Goal: Task Accomplishment & Management: Use online tool/utility

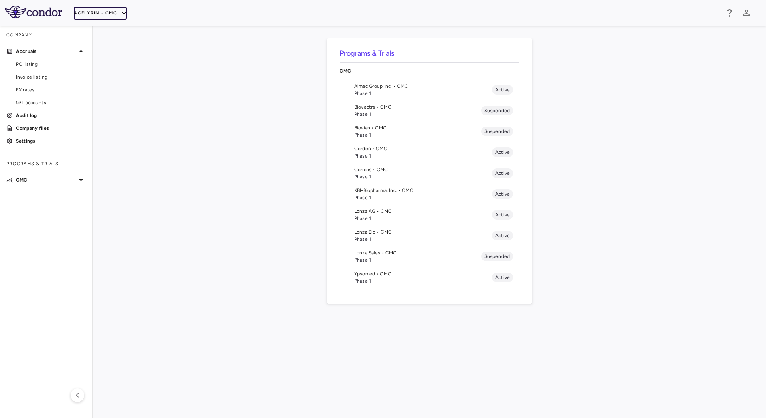
click at [106, 13] on button "Acelyrin - CMC" at bounding box center [100, 13] width 53 height 13
click at [101, 77] on li "BridgeBio, Inc." at bounding box center [107, 77] width 67 height 12
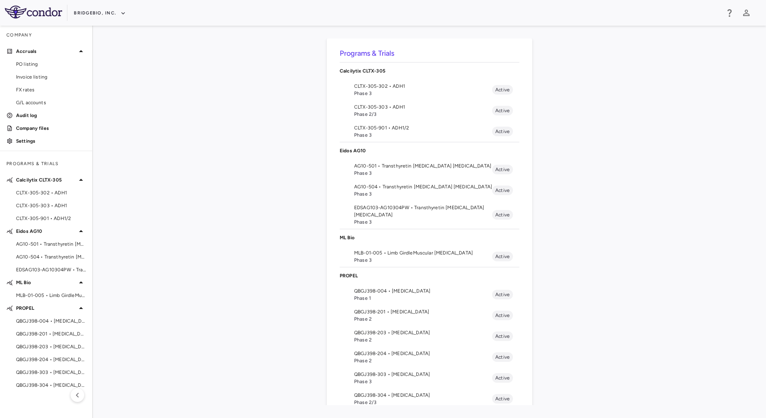
click at [364, 255] on span "MLB-01-005 • Limb GirdleMuscular [MEDICAL_DATA]" at bounding box center [423, 252] width 138 height 7
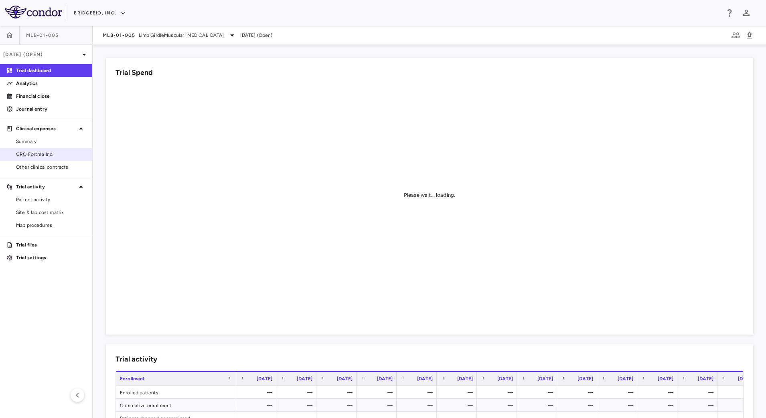
click at [39, 151] on span "CRO Fortrea Inc." at bounding box center [51, 154] width 70 height 7
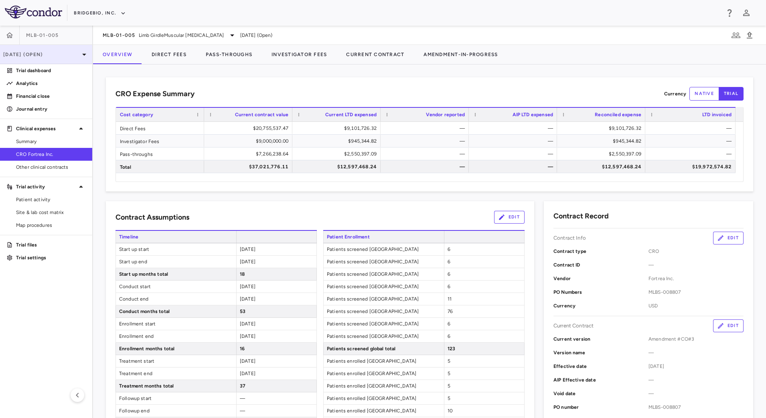
click at [62, 48] on div "Jun 2025 (Open)" at bounding box center [46, 54] width 92 height 19
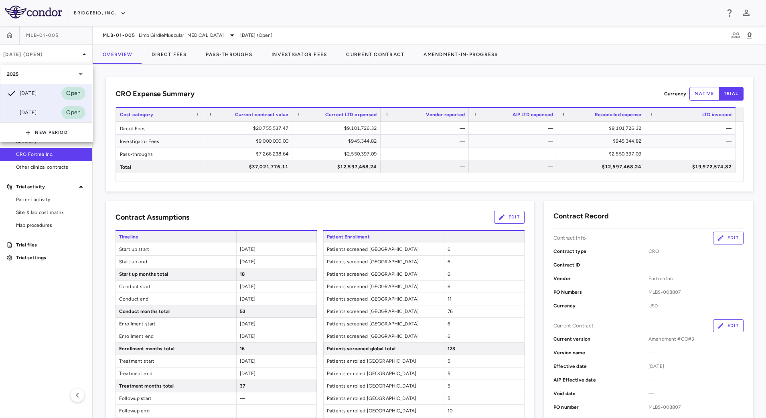
click at [30, 117] on div "[DATE]" at bounding box center [22, 113] width 30 height 10
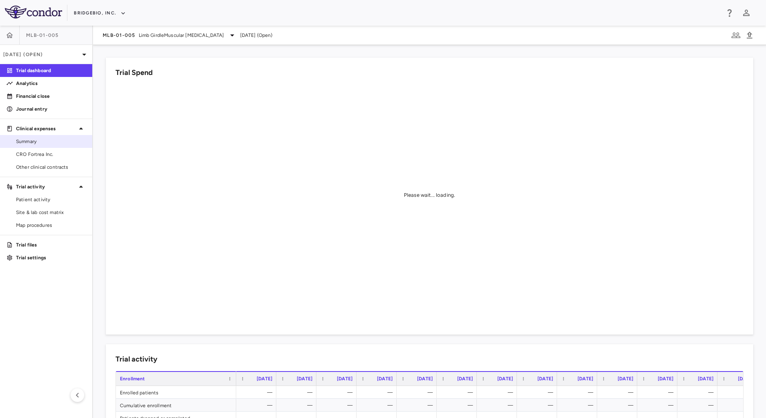
drag, startPoint x: 43, startPoint y: 152, endPoint x: 88, endPoint y: 142, distance: 46.1
click at [43, 152] on span "CRO Fortrea Inc." at bounding box center [51, 154] width 70 height 7
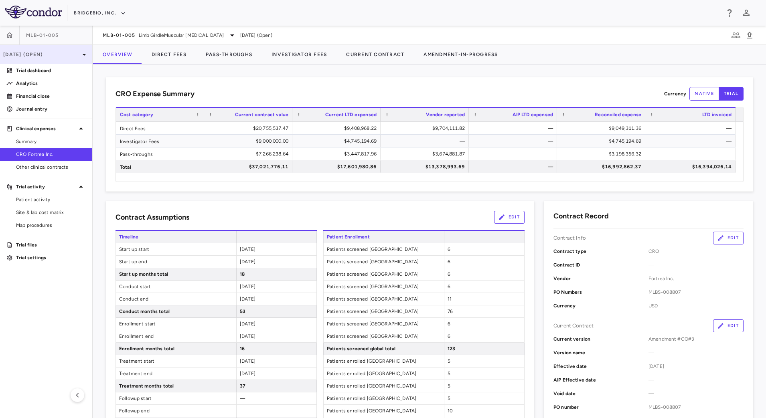
click at [70, 53] on p "Mar 2025 (Open)" at bounding box center [41, 54] width 76 height 7
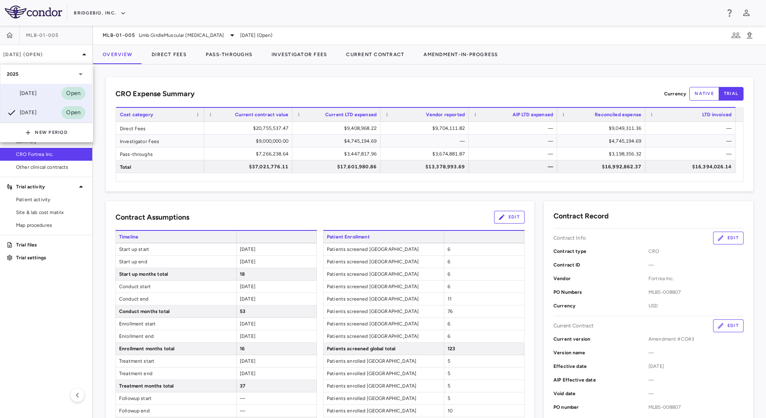
click at [33, 93] on div "[DATE]" at bounding box center [22, 94] width 30 height 10
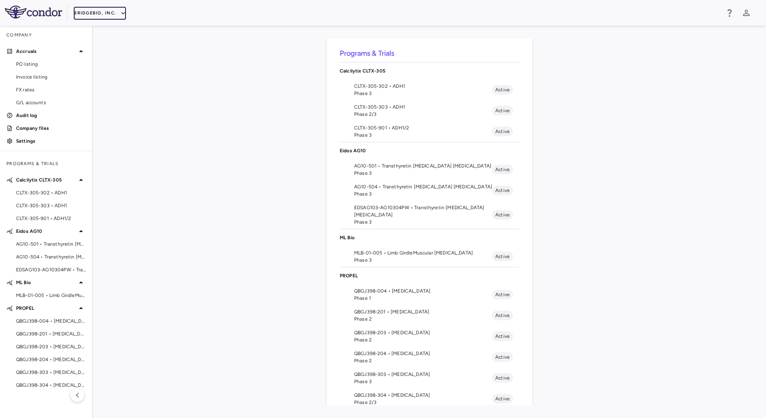
click at [122, 13] on icon "button" at bounding box center [124, 13] width 4 height 2
click at [115, 40] on li "Acelyrin - CMC" at bounding box center [107, 41] width 67 height 12
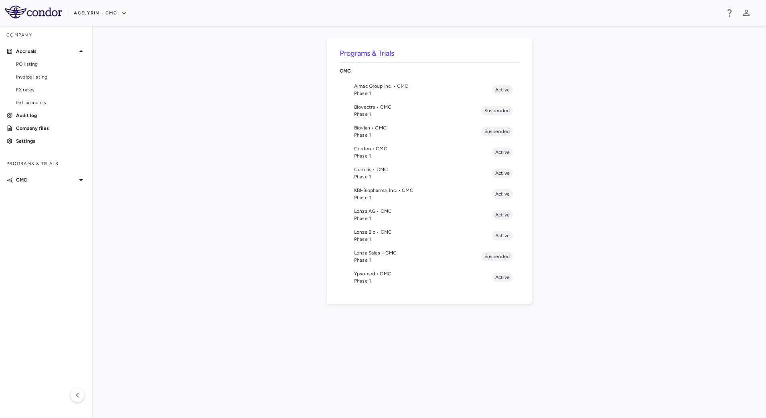
click at [374, 153] on span "Phase 1" at bounding box center [423, 155] width 138 height 7
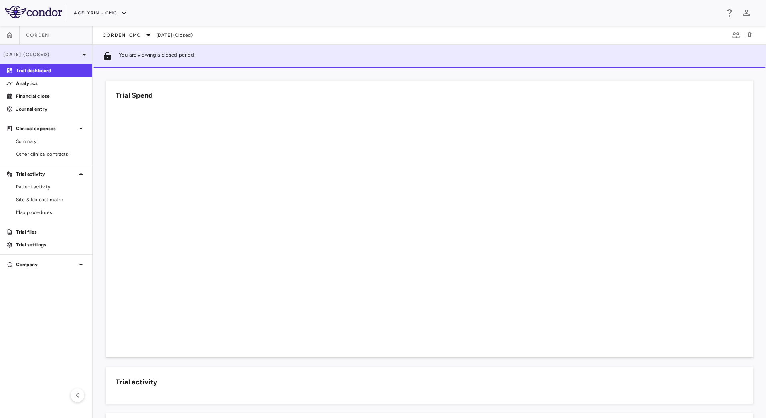
click at [74, 57] on p "[DATE] (Closed)" at bounding box center [41, 54] width 76 height 7
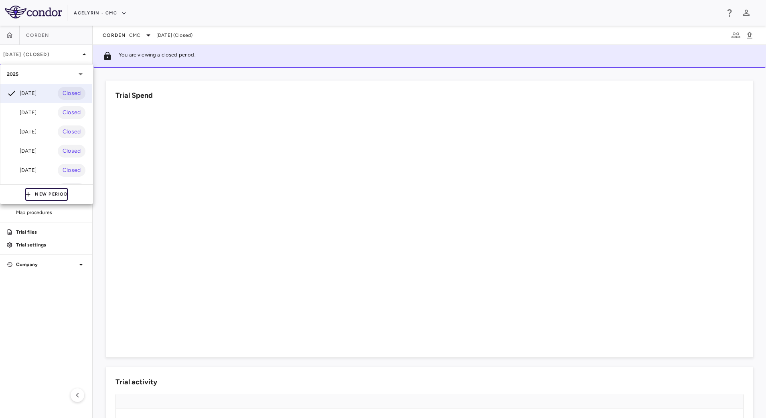
click at [31, 191] on icon "button" at bounding box center [27, 194] width 7 height 7
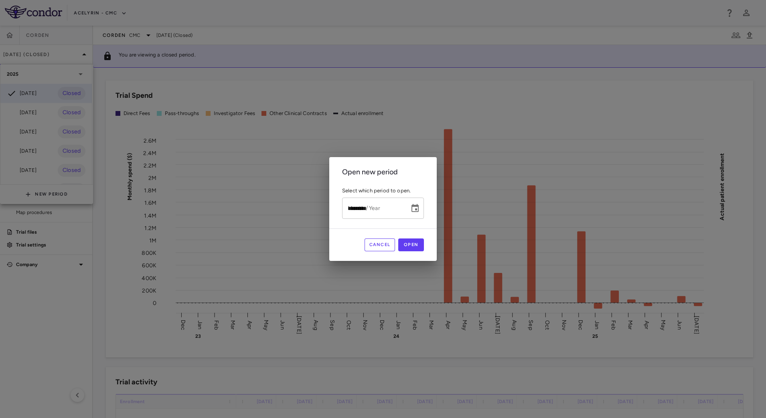
click at [391, 209] on input "*********" at bounding box center [373, 208] width 62 height 21
click at [420, 208] on icon "Choose date" at bounding box center [415, 209] width 10 height 10
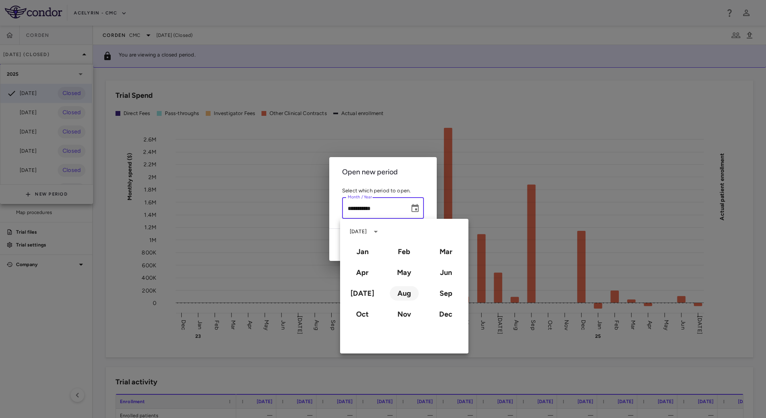
click at [401, 291] on button "Aug" at bounding box center [404, 293] width 29 height 14
type input "**********"
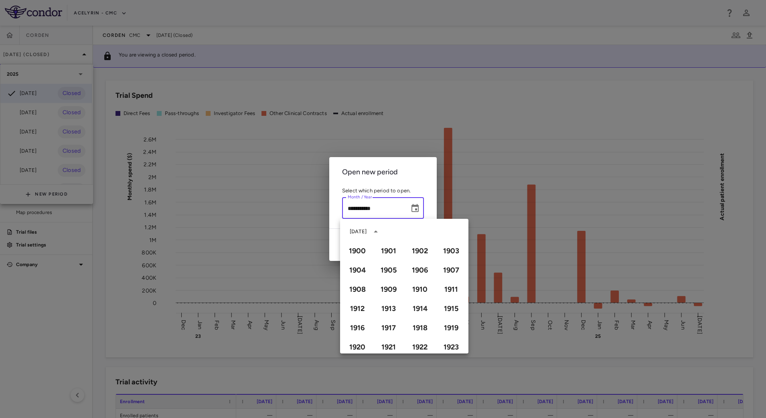
scroll to position [550, 0]
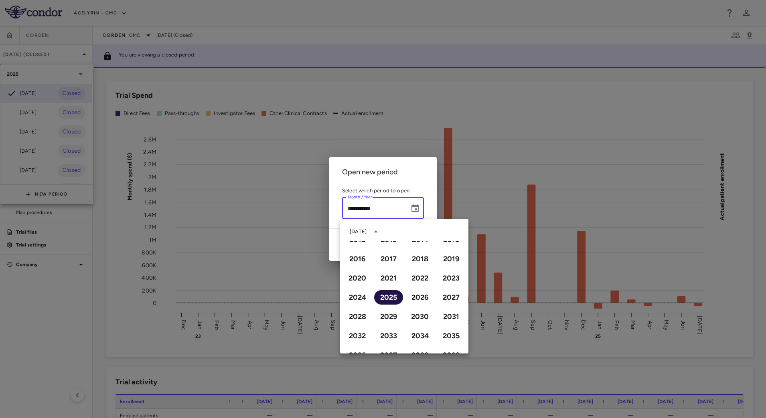
click at [388, 297] on button "2025" at bounding box center [388, 297] width 29 height 14
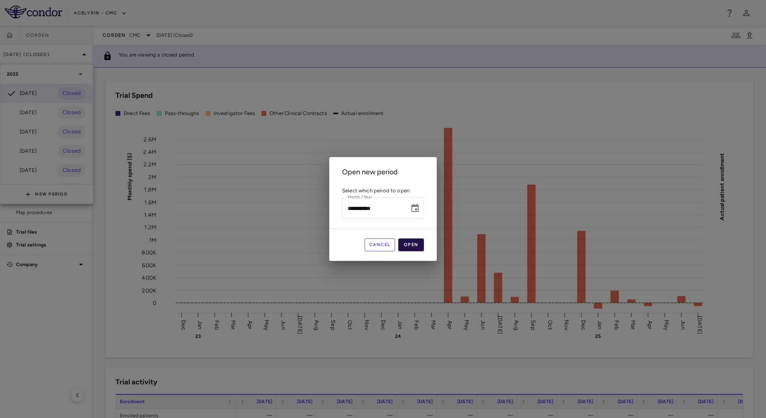
click at [419, 243] on button "Open" at bounding box center [411, 245] width 26 height 13
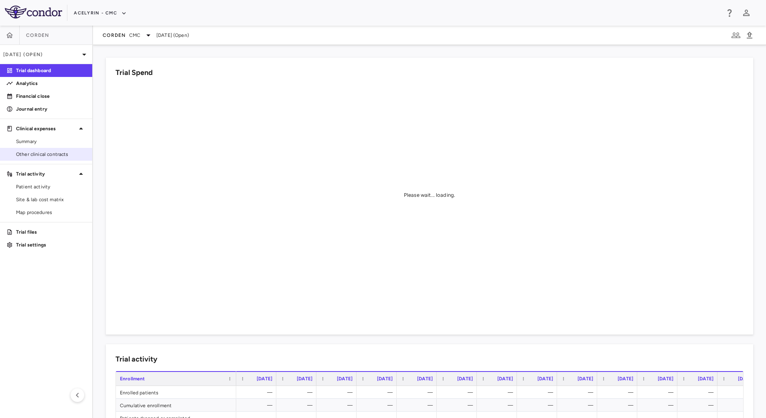
click at [35, 152] on span "Other clinical contracts" at bounding box center [51, 154] width 70 height 7
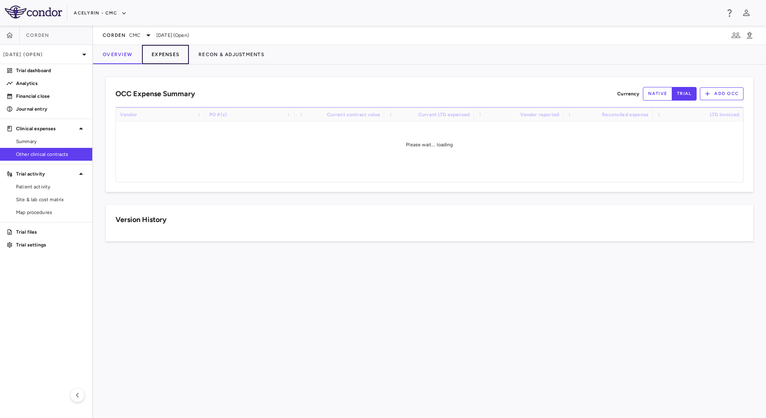
click at [164, 55] on button "Expenses" at bounding box center [165, 54] width 47 height 19
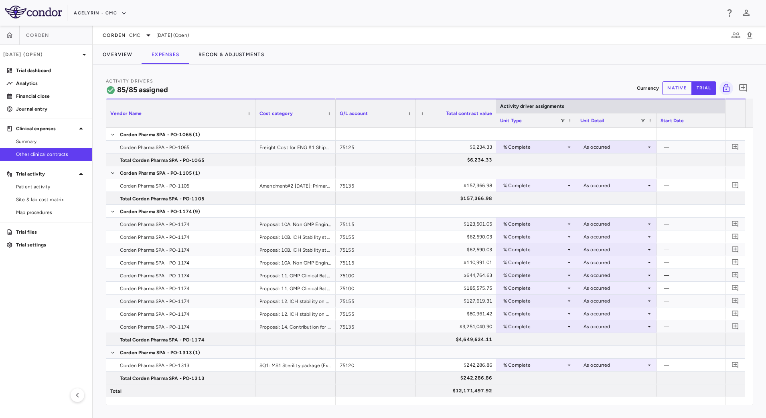
drag, startPoint x: 185, startPoint y: 123, endPoint x: 254, endPoint y: 128, distance: 69.2
click at [254, 128] on div "Vendor Name Cost category Activity driver assignments G/L account" at bounding box center [429, 252] width 647 height 306
click at [675, 91] on button "native" at bounding box center [677, 88] width 30 height 14
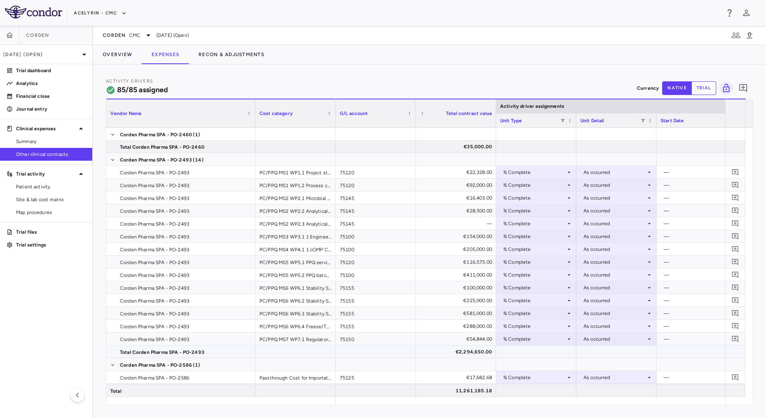
scroll to position [1203, 0]
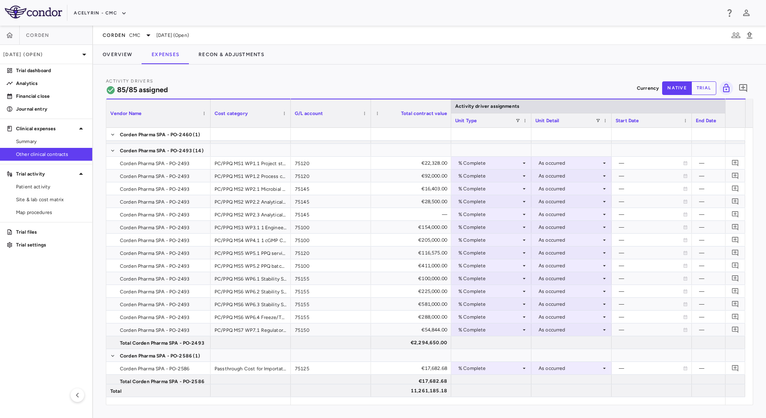
drag, startPoint x: 254, startPoint y: 124, endPoint x: 209, endPoint y: 117, distance: 45.4
click at [209, 117] on div at bounding box center [210, 113] width 3 height 28
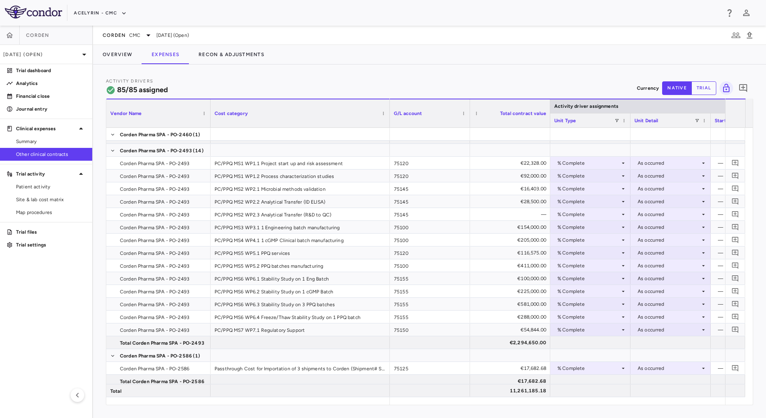
drag, startPoint x: 290, startPoint y: 125, endPoint x: 389, endPoint y: 141, distance: 100.4
click at [389, 141] on div "Vendor Name Cost category Activity driver assignments G/L account" at bounding box center [429, 252] width 647 height 306
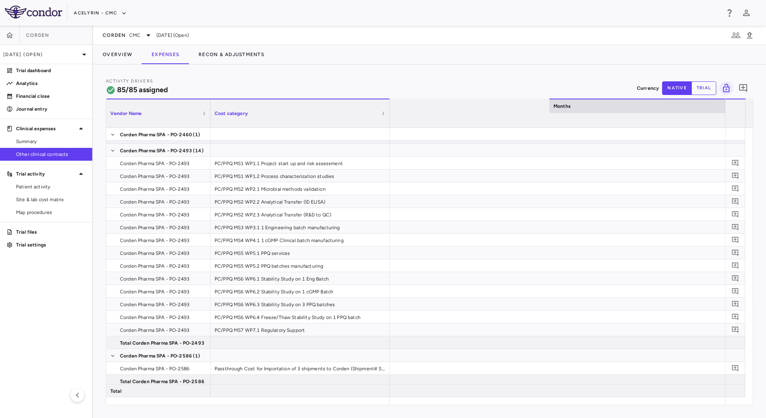
scroll to position [0, 0]
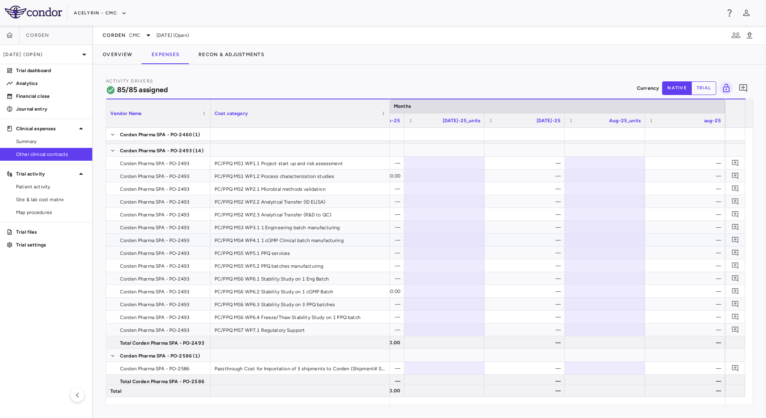
click at [525, 242] on div "—" at bounding box center [526, 240] width 69 height 13
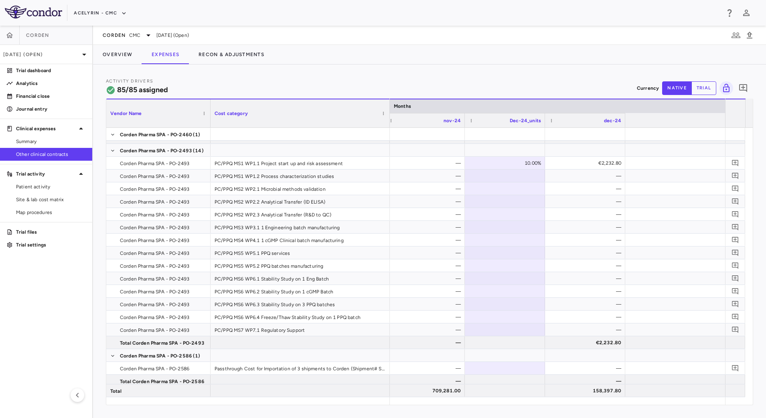
scroll to position [0, 3849]
